Goal: Find specific page/section: Find specific page/section

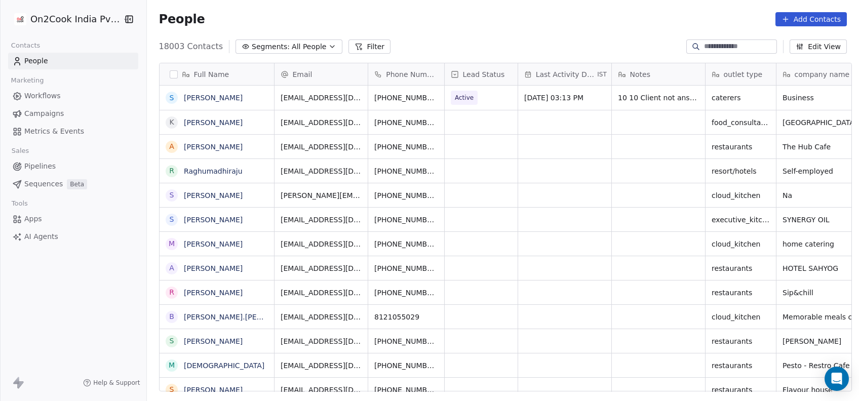
scroll to position [11, 11]
click at [709, 42] on input at bounding box center [739, 47] width 71 height 10
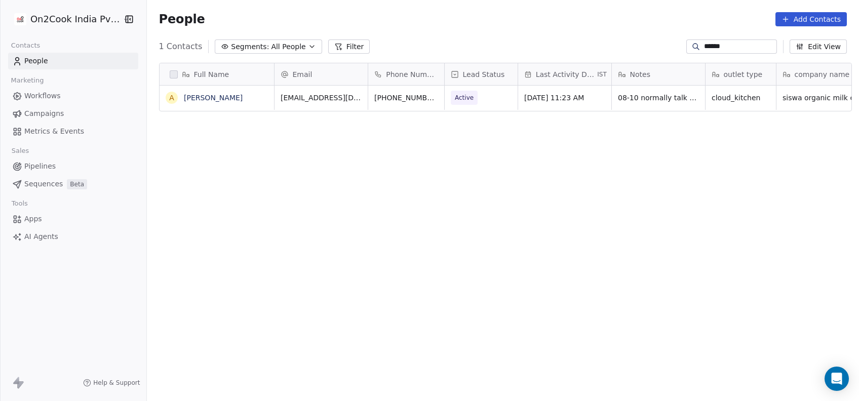
scroll to position [343, 707]
type input "******"
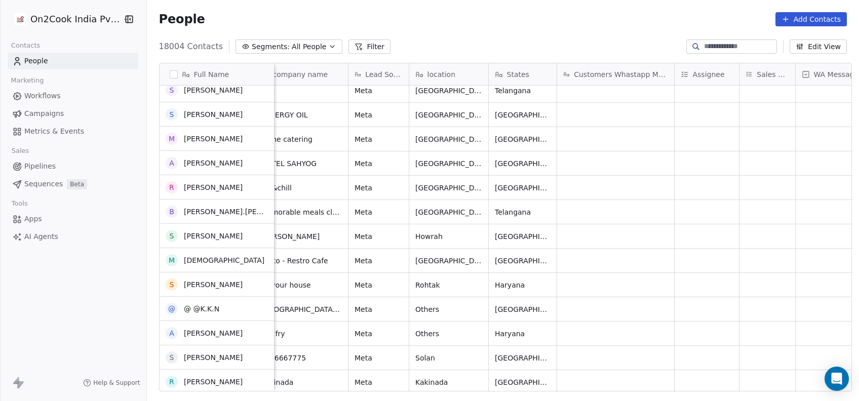
scroll to position [130, 0]
click at [682, 288] on div "grid" at bounding box center [707, 285] width 64 height 24
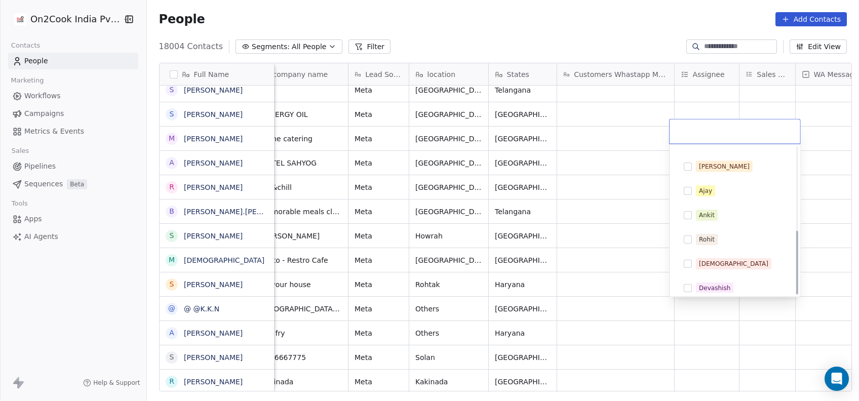
scroll to position [192, 0]
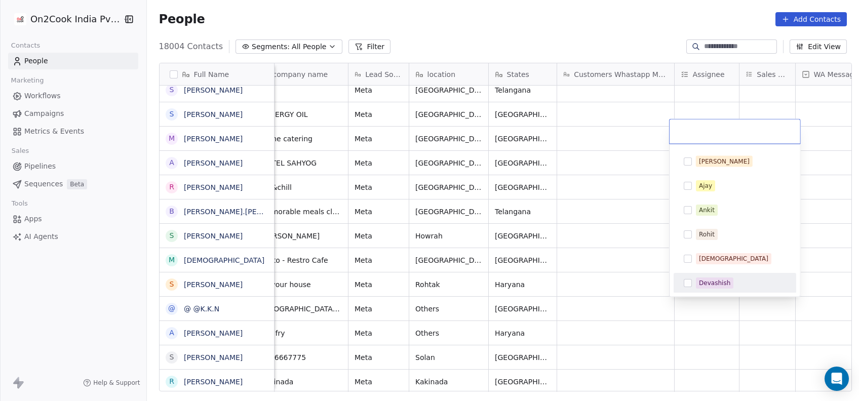
click at [699, 275] on div "Devashish" at bounding box center [735, 283] width 115 height 16
click at [612, 279] on html "On2Cook India Pvt. Ltd. Contacts People Marketing Workflows Campaigns Metrics &…" at bounding box center [429, 200] width 859 height 401
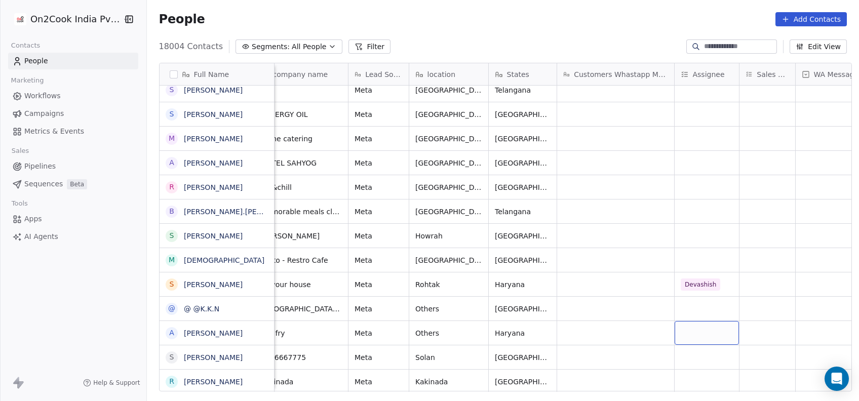
click at [685, 336] on div "grid" at bounding box center [707, 333] width 64 height 24
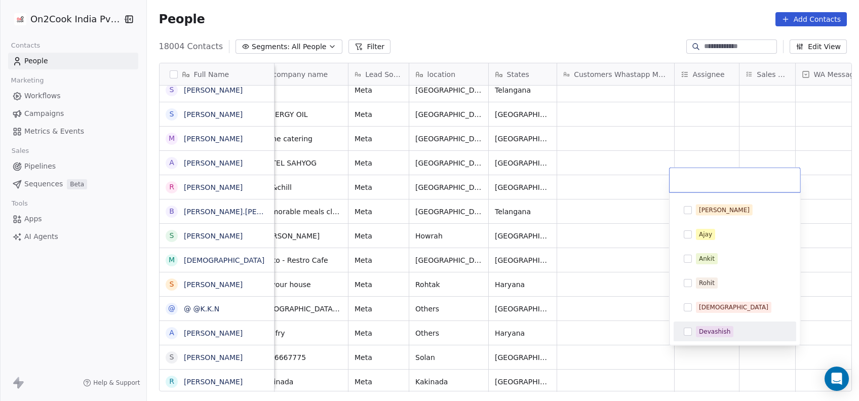
click at [722, 336] on span "Devashish" at bounding box center [714, 331] width 37 height 11
click at [628, 327] on html "On2Cook India Pvt. Ltd. Contacts People Marketing Workflows Campaigns Metrics &…" at bounding box center [429, 200] width 859 height 401
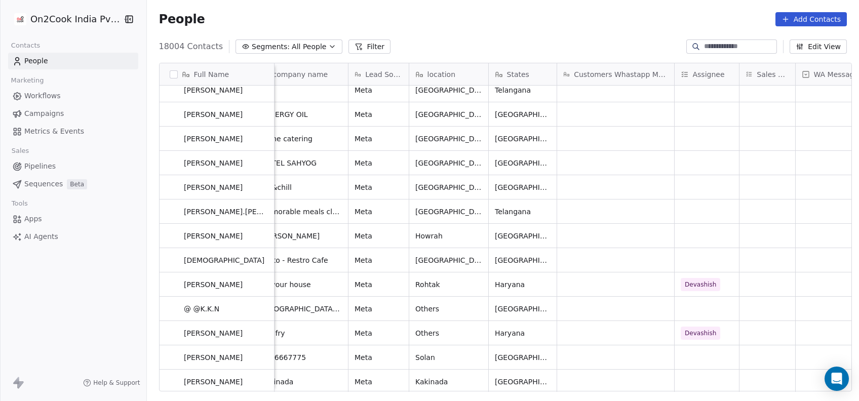
click at [689, 359] on div "[DATE] 03:13 PM 10 10 Client not answering calls WA Sent 01-07 15:12 client hav…" at bounding box center [762, 239] width 2019 height 307
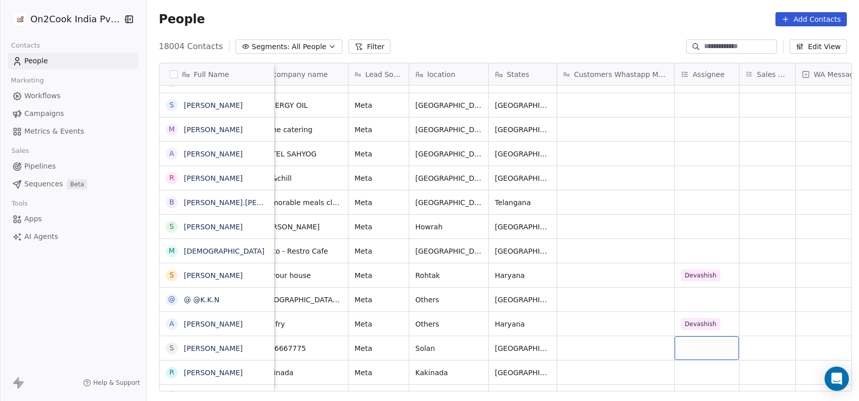
click at [690, 350] on div "grid" at bounding box center [707, 348] width 64 height 24
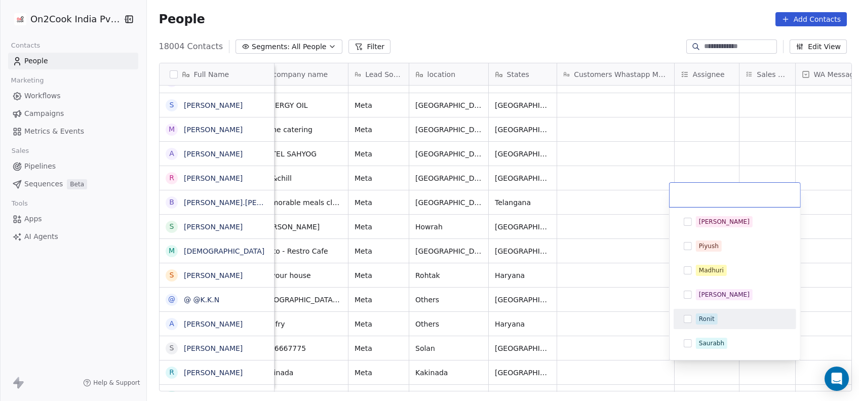
scroll to position [192, 0]
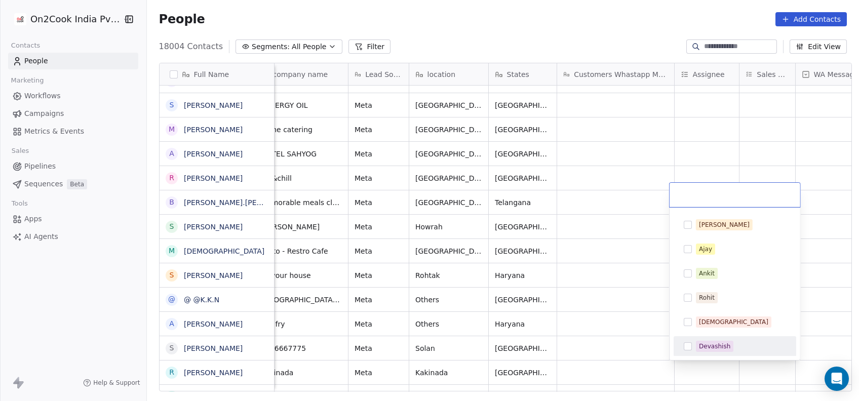
click at [697, 341] on span "Devashish" at bounding box center [714, 346] width 37 height 11
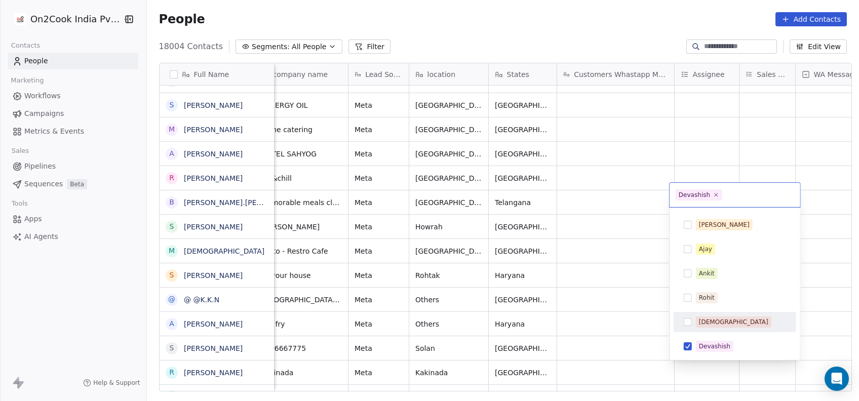
click at [631, 312] on html "On2Cook India Pvt. Ltd. Contacts People Marketing Workflows Campaigns Metrics &…" at bounding box center [429, 200] width 859 height 401
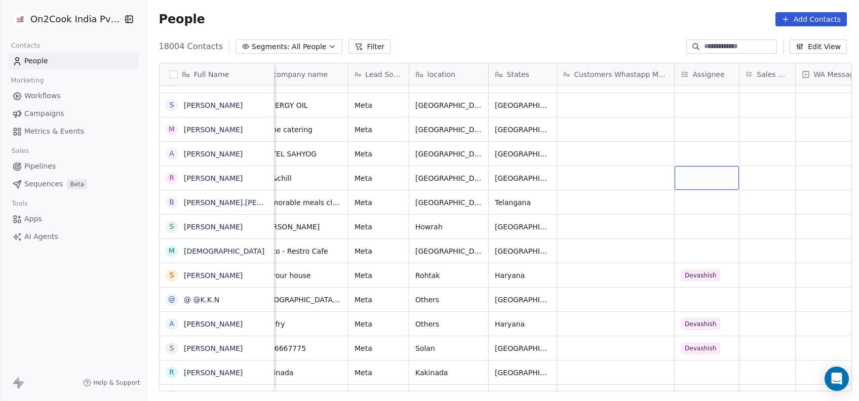
click at [689, 182] on div "grid" at bounding box center [707, 178] width 64 height 24
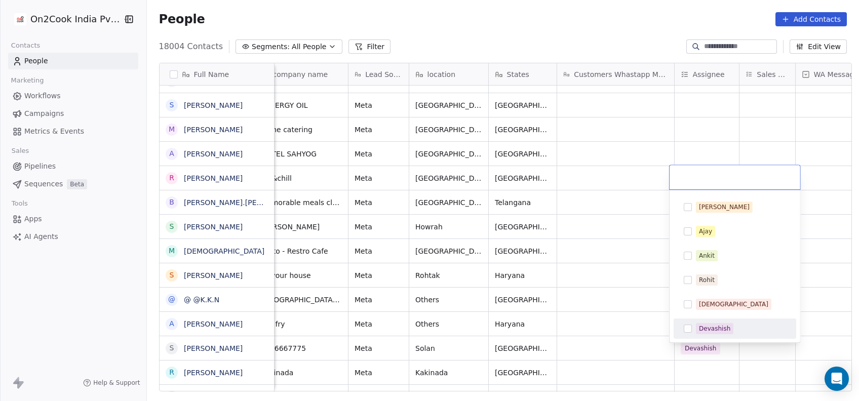
click at [709, 331] on div "Devashish" at bounding box center [714, 328] width 31 height 9
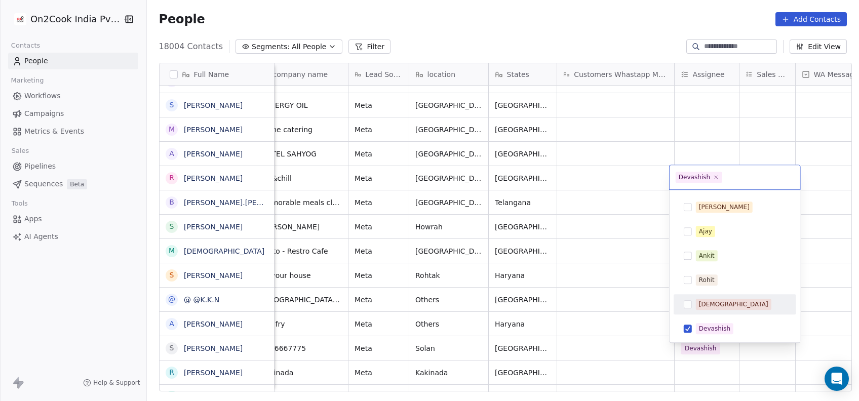
click at [641, 283] on html "On2Cook India Pvt. Ltd. Contacts People Marketing Workflows Campaigns Metrics &…" at bounding box center [429, 200] width 859 height 401
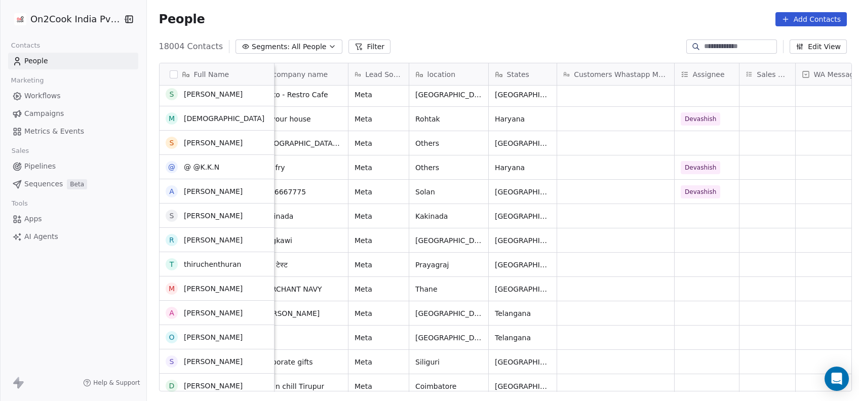
scroll to position [295, 0]
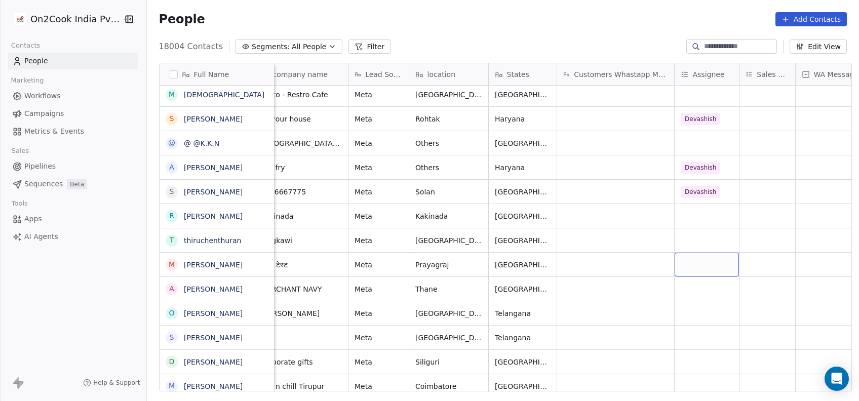
click at [710, 267] on div "grid" at bounding box center [707, 265] width 64 height 24
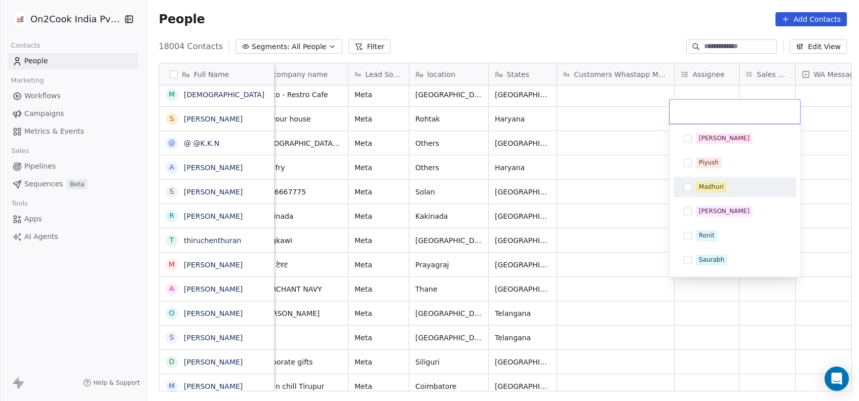
scroll to position [192, 0]
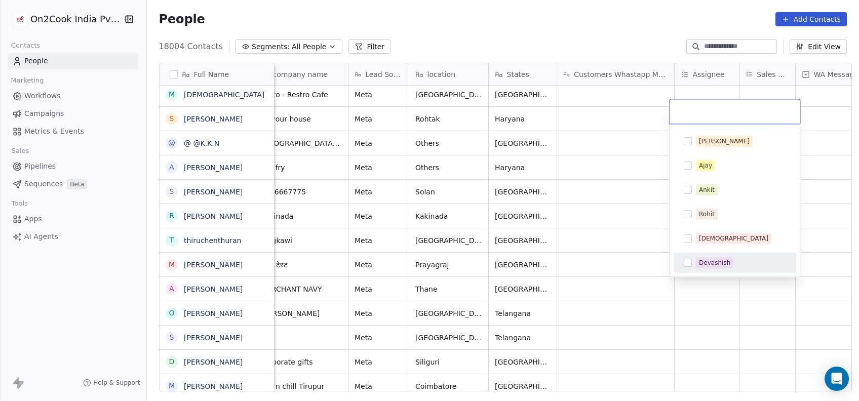
click at [709, 269] on div "Devashish" at bounding box center [735, 263] width 115 height 16
click at [633, 261] on html "On2Cook India Pvt. Ltd. Contacts People Marketing Workflows Campaigns Metrics &…" at bounding box center [429, 200] width 859 height 401
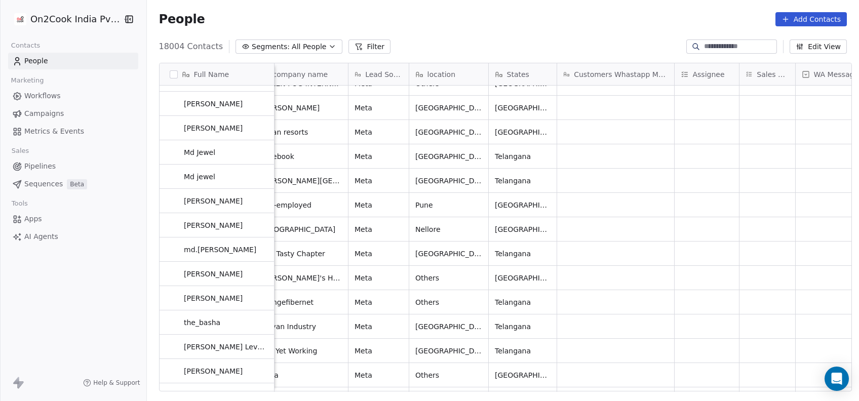
scroll to position [0, 0]
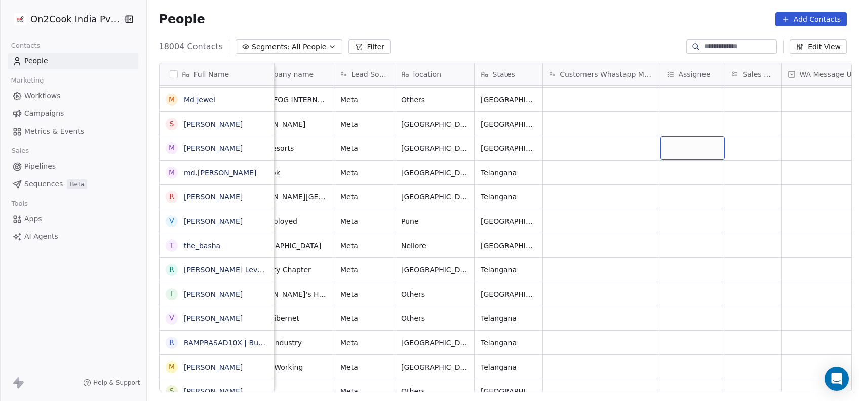
click at [695, 153] on div "grid" at bounding box center [693, 148] width 64 height 24
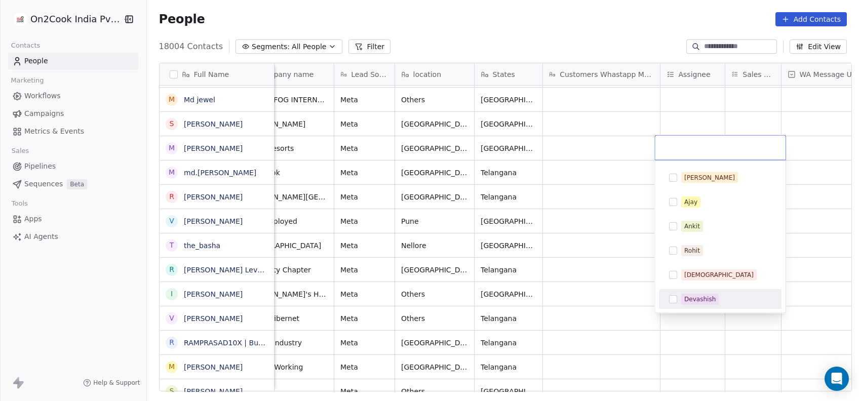
click at [694, 295] on div "Devashish" at bounding box center [700, 299] width 31 height 9
click at [642, 264] on html "On2Cook India Pvt. Ltd. Contacts People Marketing Workflows Campaigns Metrics &…" at bounding box center [429, 200] width 859 height 401
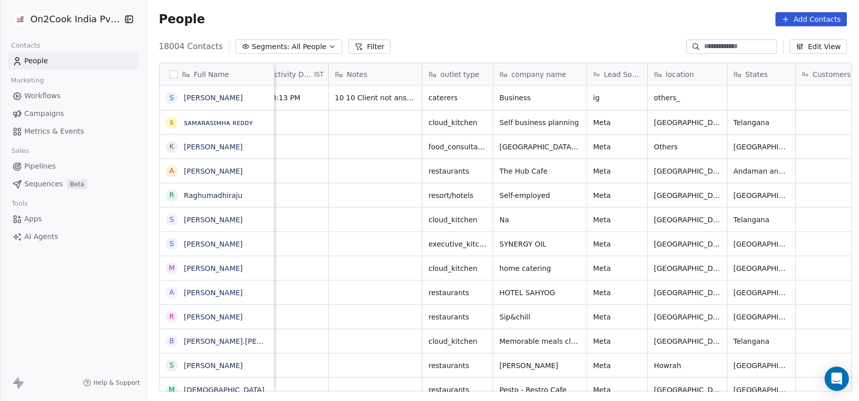
scroll to position [0, 422]
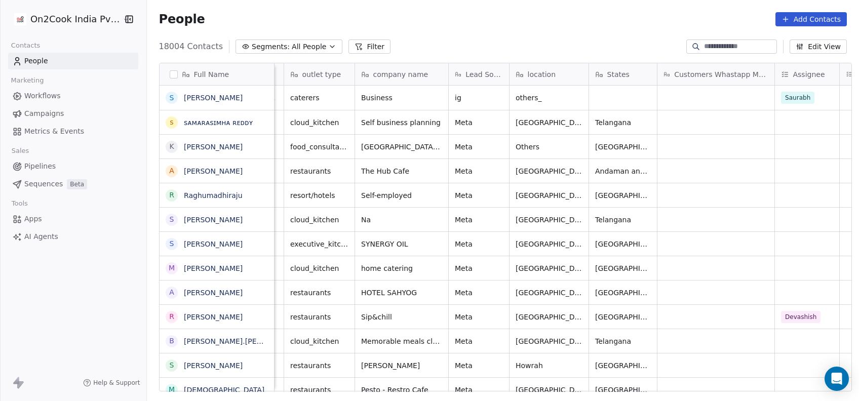
click at [354, 40] on button "Filter" at bounding box center [370, 47] width 42 height 14
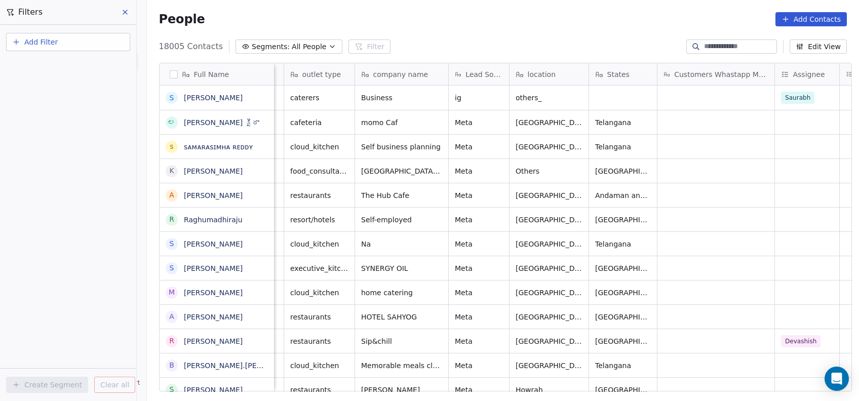
click at [115, 39] on button "Add Filter" at bounding box center [68, 42] width 124 height 18
click at [687, 144] on html "On2Cook India Pvt. Ltd. Contacts People Marketing Workflows Campaigns Metrics &…" at bounding box center [429, 200] width 859 height 401
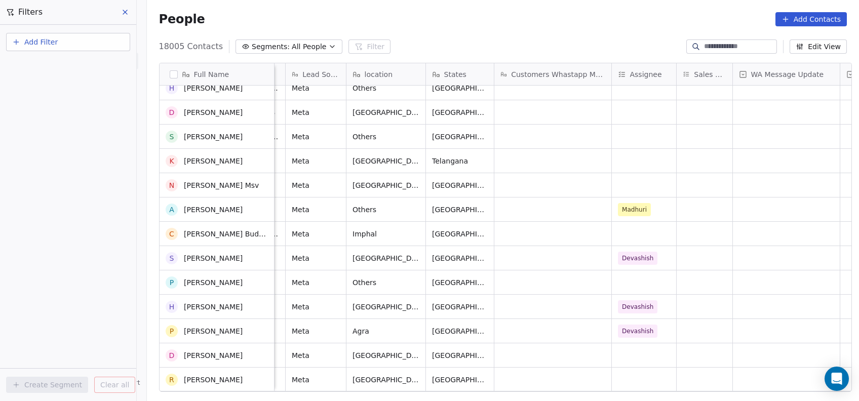
scroll to position [1192, 0]
